Goal: Browse casually: Explore the website without a specific task or goal

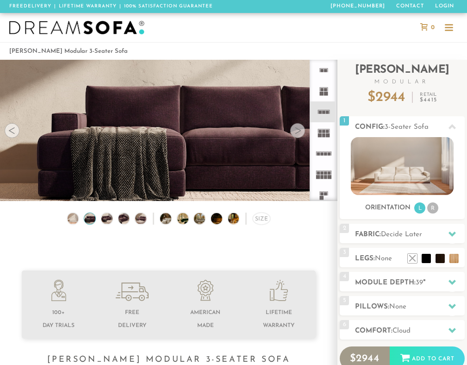
click at [296, 129] on div at bounding box center [298, 130] width 15 height 15
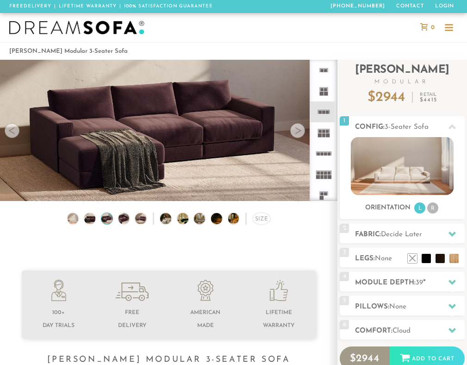
click at [296, 129] on div at bounding box center [298, 130] width 15 height 15
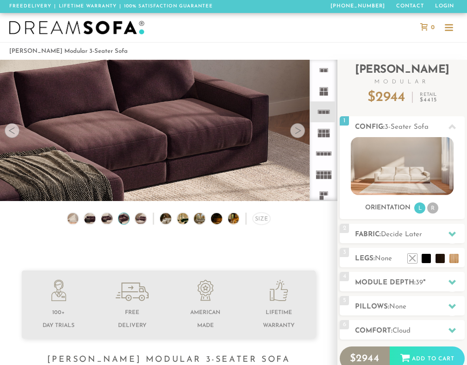
click at [296, 129] on div at bounding box center [298, 130] width 15 height 15
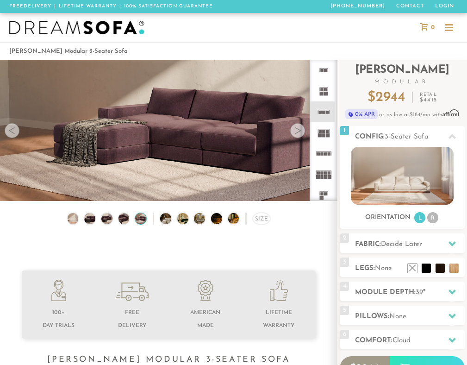
click at [296, 129] on div at bounding box center [298, 130] width 15 height 15
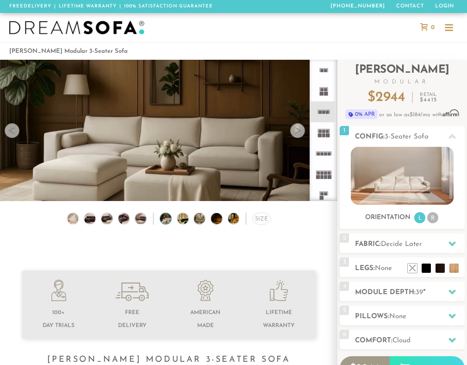
click at [296, 129] on div at bounding box center [298, 130] width 15 height 15
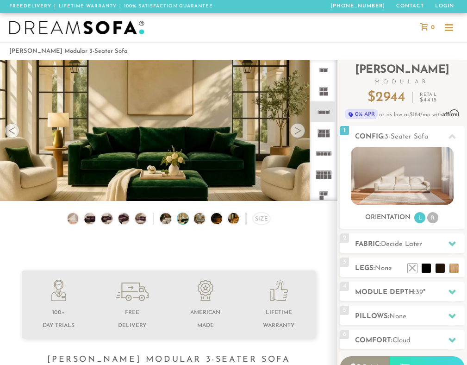
click at [296, 129] on div at bounding box center [298, 130] width 15 height 15
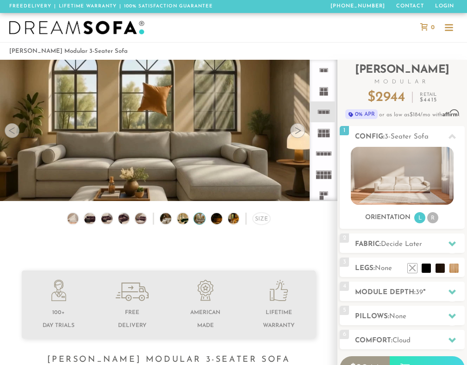
click at [296, 129] on div at bounding box center [298, 130] width 15 height 15
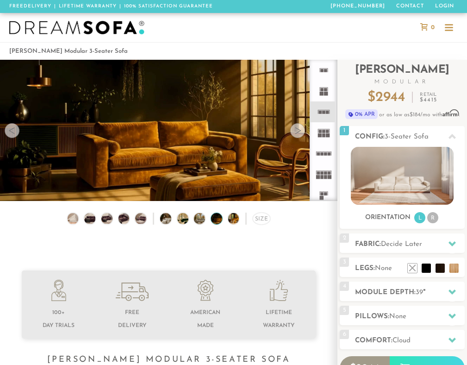
click at [296, 129] on div at bounding box center [298, 130] width 15 height 15
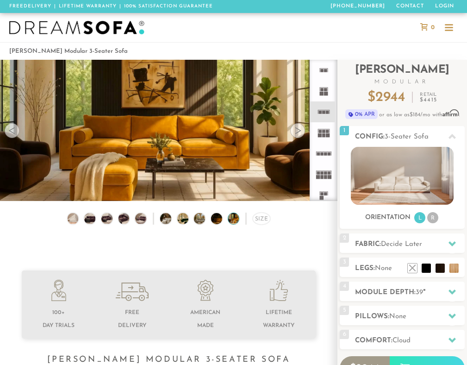
click at [296, 129] on div at bounding box center [298, 130] width 15 height 15
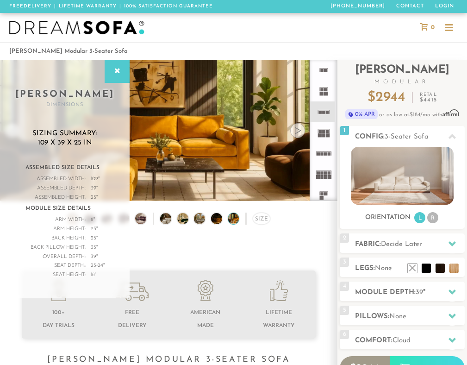
click at [296, 129] on div at bounding box center [298, 130] width 15 height 15
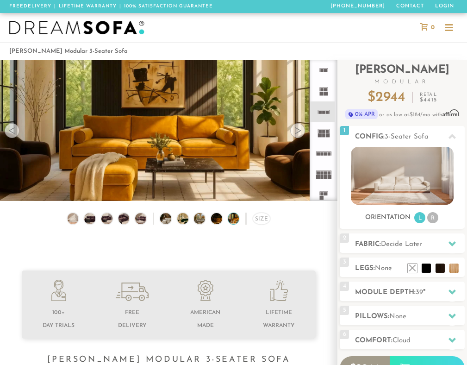
click at [296, 129] on div at bounding box center [298, 130] width 15 height 15
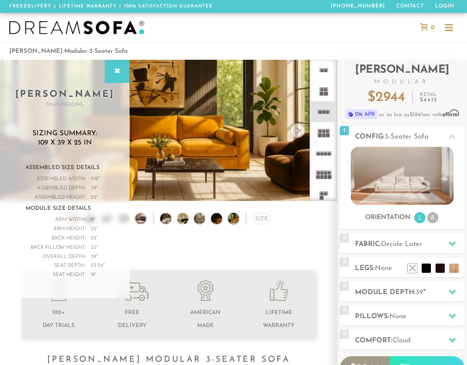
click at [296, 129] on div at bounding box center [298, 130] width 15 height 15
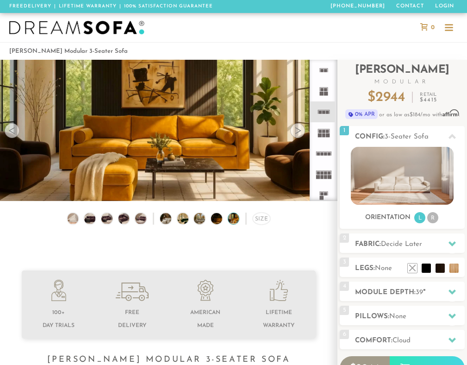
click at [82, 33] on img at bounding box center [76, 28] width 135 height 14
